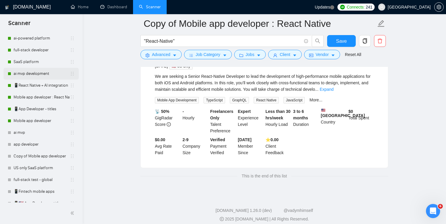
scroll to position [21, 0]
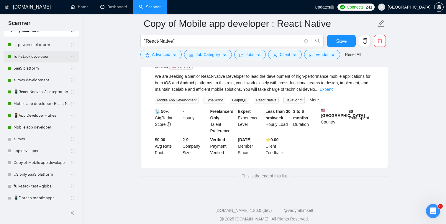
click at [33, 58] on link "full-stack developer" at bounding box center [42, 57] width 56 height 12
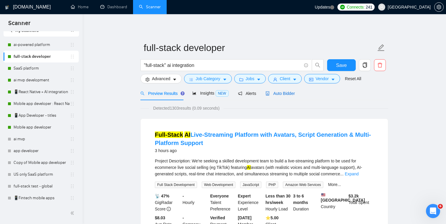
click at [291, 92] on span "Auto Bidder" at bounding box center [280, 93] width 29 height 5
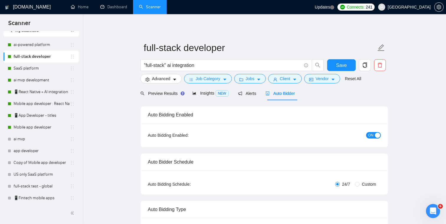
checkbox input "true"
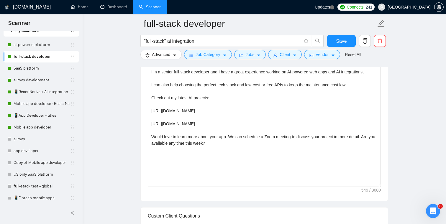
scroll to position [435, 0]
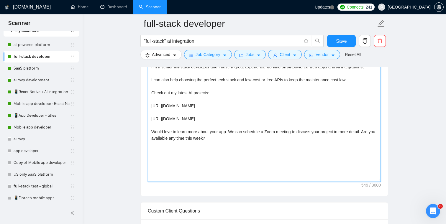
drag, startPoint x: 298, startPoint y: 119, endPoint x: 131, endPoint y: 105, distance: 167.9
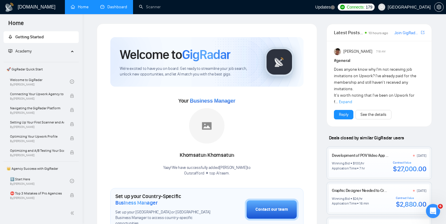
click at [116, 9] on link "Dashboard" at bounding box center [113, 6] width 27 height 5
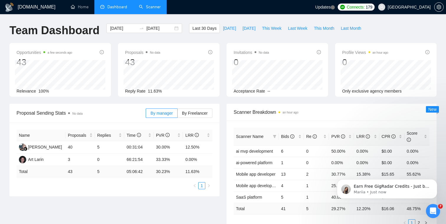
click at [153, 9] on link "Scanner" at bounding box center [150, 6] width 22 height 5
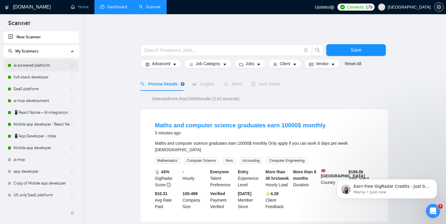
click at [41, 66] on link "ai-powered platform" at bounding box center [42, 66] width 56 height 12
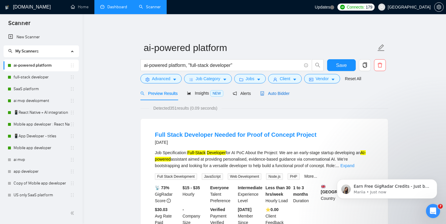
click at [285, 94] on span "Auto Bidder" at bounding box center [274, 93] width 29 height 5
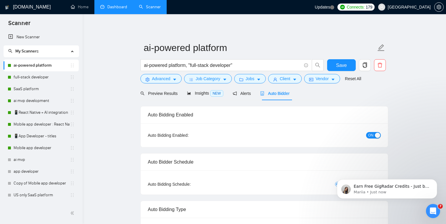
checkbox input "true"
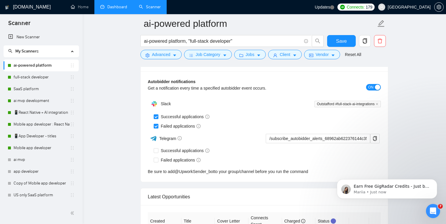
scroll to position [1170, 0]
click at [378, 105] on icon "close" at bounding box center [377, 104] width 3 height 3
click at [373, 104] on span "Add to Slack" at bounding box center [364, 104] width 23 height 6
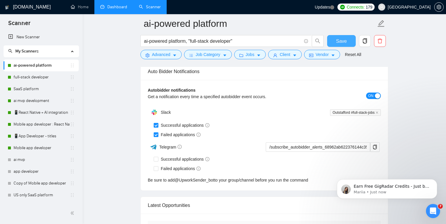
click at [344, 43] on span "Save" at bounding box center [341, 40] width 11 height 7
click at [38, 80] on link "full-stack developer" at bounding box center [42, 77] width 56 height 12
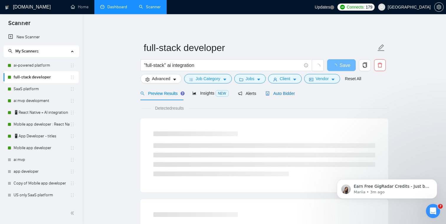
click at [286, 92] on span "Auto Bidder" at bounding box center [280, 93] width 29 height 5
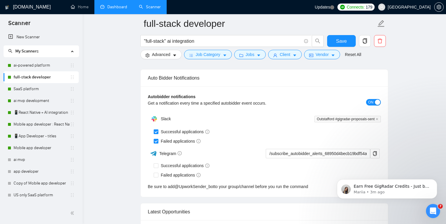
scroll to position [1155, 0]
click at [378, 120] on icon "close" at bounding box center [377, 119] width 3 height 3
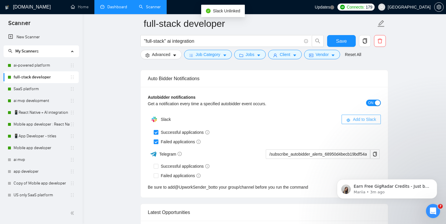
click at [359, 122] on span "Add to Slack" at bounding box center [364, 119] width 23 height 6
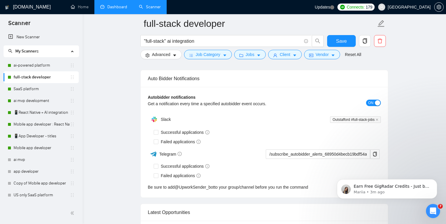
checkbox input "true"
click at [342, 42] on span "Save" at bounding box center [341, 40] width 11 height 7
click at [47, 88] on link "SaaS platform" at bounding box center [42, 89] width 56 height 12
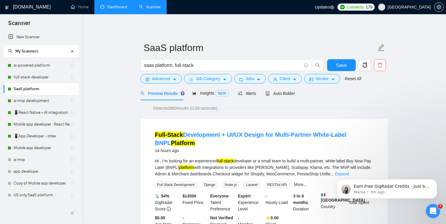
scroll to position [13, 0]
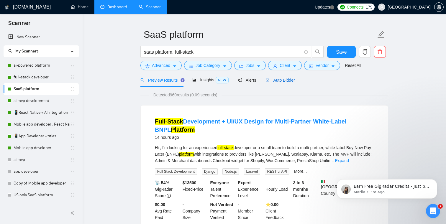
click at [292, 82] on span "Auto Bidder" at bounding box center [280, 80] width 29 height 5
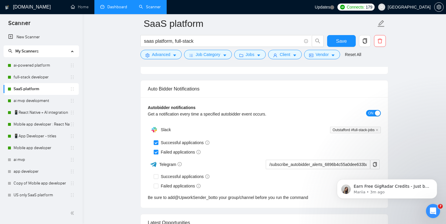
scroll to position [1149, 0]
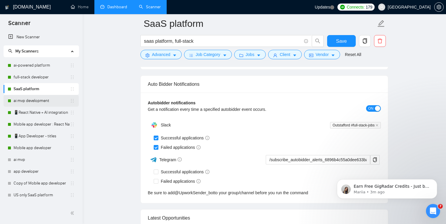
click at [32, 100] on link "ai mvp development" at bounding box center [42, 101] width 56 height 12
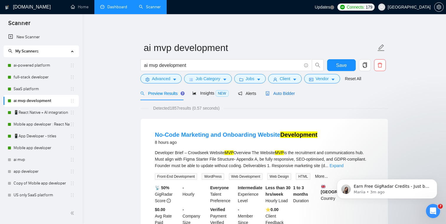
click at [293, 92] on span "Auto Bidder" at bounding box center [280, 93] width 29 height 5
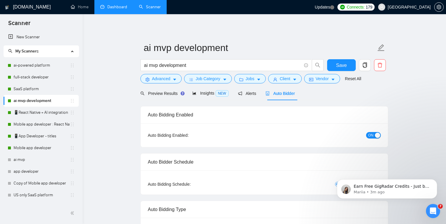
checkbox input "true"
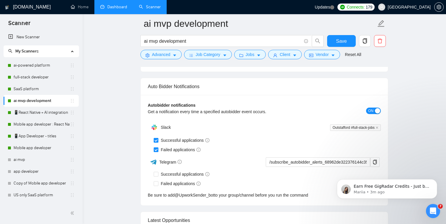
scroll to position [1161, 0]
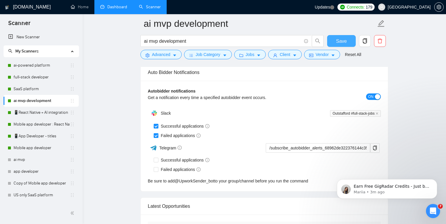
click at [334, 42] on button "Save" at bounding box center [341, 41] width 29 height 12
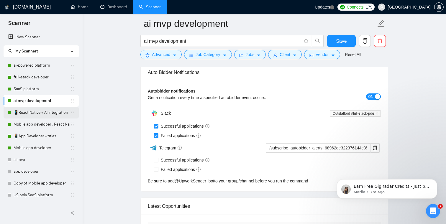
click at [40, 114] on link "📱React Native + AI integration" at bounding box center [42, 113] width 56 height 12
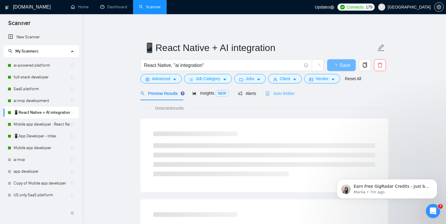
click at [282, 89] on div "Auto Bidder" at bounding box center [280, 93] width 29 height 14
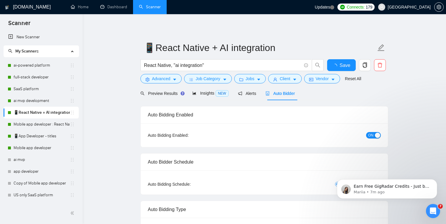
checkbox input "true"
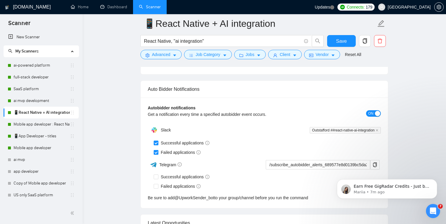
scroll to position [1153, 0]
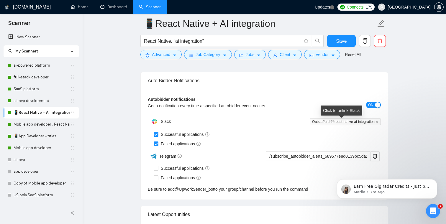
click at [378, 121] on icon "close" at bounding box center [377, 121] width 3 height 3
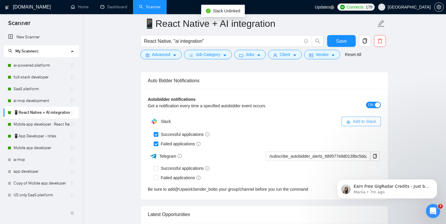
click at [358, 122] on span "Add to Slack" at bounding box center [364, 121] width 23 height 6
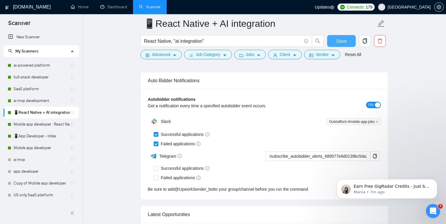
click at [346, 44] on span "Save" at bounding box center [341, 40] width 11 height 7
click at [36, 125] on link "Mobile app developer : React Native" at bounding box center [42, 125] width 56 height 12
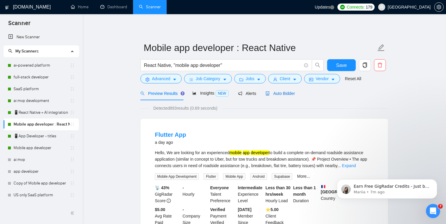
click at [287, 96] on div "Auto Bidder" at bounding box center [280, 93] width 29 height 6
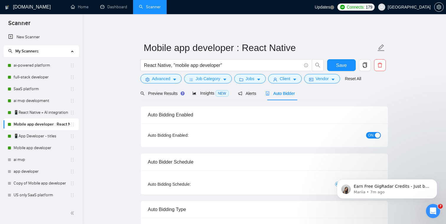
checkbox input "true"
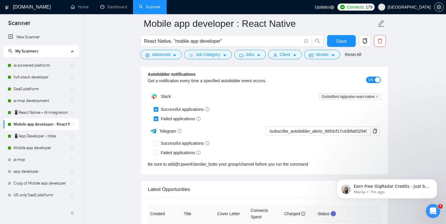
scroll to position [1482, 0]
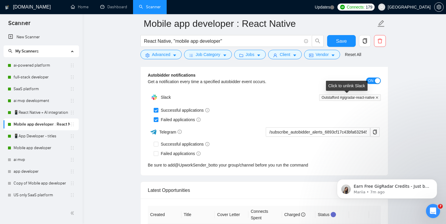
click at [378, 97] on icon "close" at bounding box center [377, 97] width 3 height 3
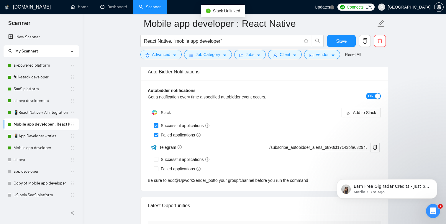
scroll to position [1444, 0]
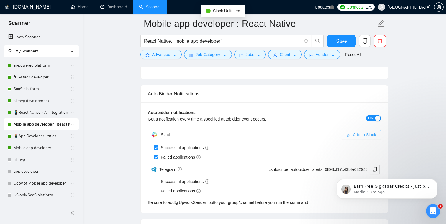
click at [357, 137] on span "Add to Slack" at bounding box center [364, 135] width 23 height 6
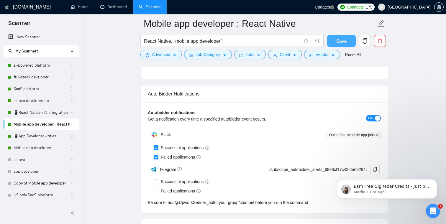
click at [343, 41] on span "Save" at bounding box center [341, 40] width 11 height 7
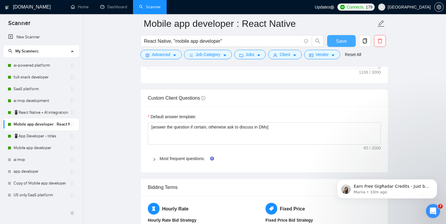
scroll to position [835, 0]
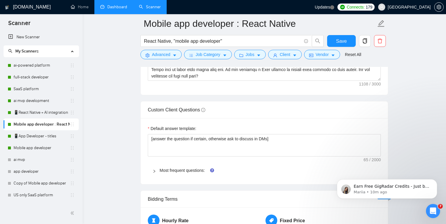
click at [111, 9] on link "Dashboard" at bounding box center [113, 6] width 27 height 5
